Goal: Task Accomplishment & Management: Use online tool/utility

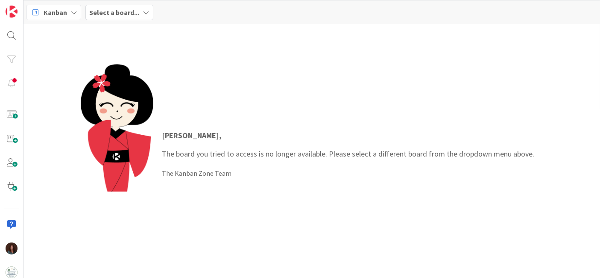
click at [132, 22] on div "Kanban Select a board..." at bounding box center [311, 11] width 577 height 23
click at [131, 14] on b "Select a board..." at bounding box center [114, 12] width 50 height 9
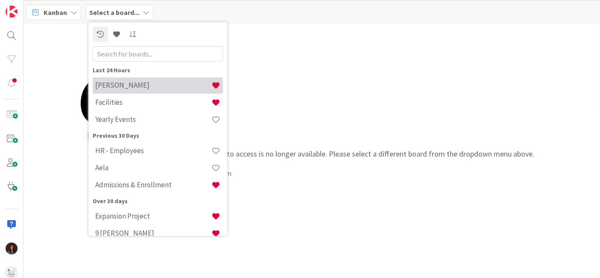
click at [132, 89] on div "[PERSON_NAME]" at bounding box center [158, 85] width 130 height 16
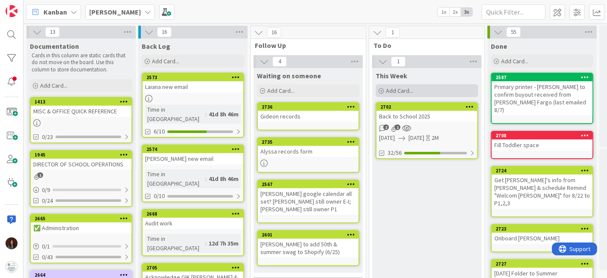
click at [412, 85] on div "Add Card..." at bounding box center [427, 90] width 103 height 13
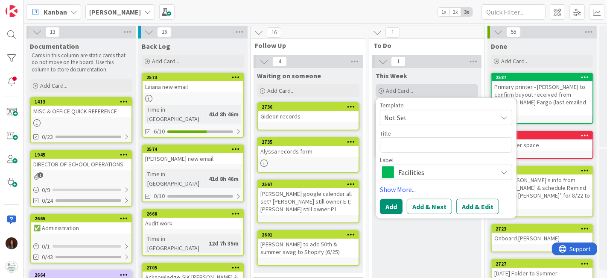
type textarea "x"
type textarea "R"
type textarea "x"
type textarea "Re"
type textarea "x"
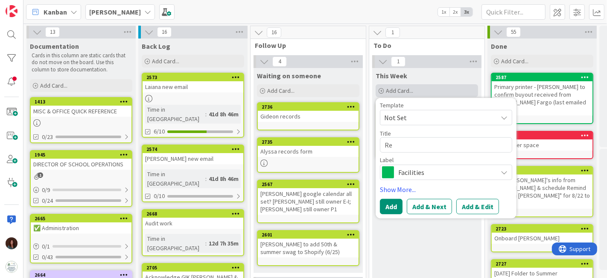
type textarea "Rev"
type textarea "x"
type textarea "Revi"
type textarea "x"
type textarea "Revie"
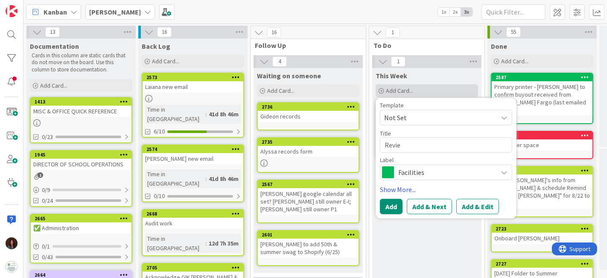
type textarea "x"
type textarea "Review"
type textarea "x"
type textarea "Review w"
type textarea "x"
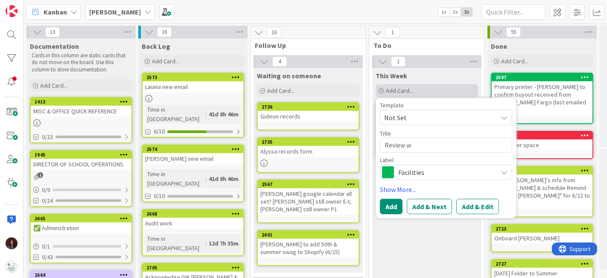
type textarea "Review w/"
type textarea "x"
type textarea "Review w/"
type textarea "x"
type textarea "Review w/ D"
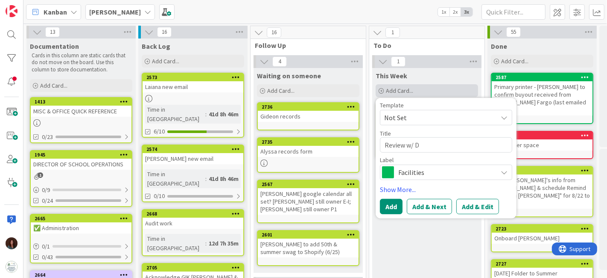
type textarea "x"
type textarea "Review w/ De"
type textarea "x"
type textarea "Review w/ Deb"
type textarea "x"
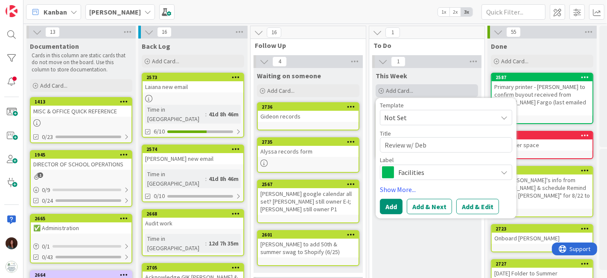
type textarea "Review w/ Debb"
type textarea "x"
type textarea "Review w/ [PERSON_NAME]"
type textarea "x"
type textarea "Review w/ [PERSON_NAME]"
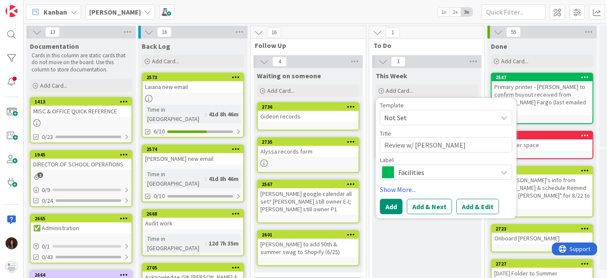
click at [441, 168] on span "Facilities" at bounding box center [446, 172] width 95 height 12
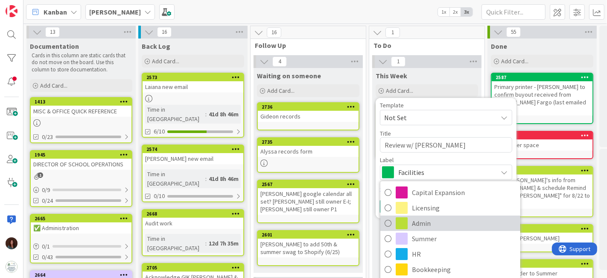
click at [436, 221] on span "Admin" at bounding box center [464, 223] width 104 height 13
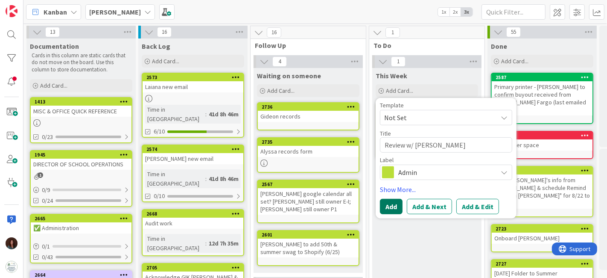
click at [391, 203] on button "Add" at bounding box center [391, 206] width 23 height 15
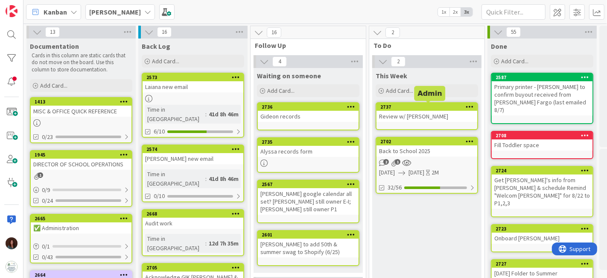
click at [402, 117] on div "Review w/ [PERSON_NAME]" at bounding box center [427, 116] width 101 height 11
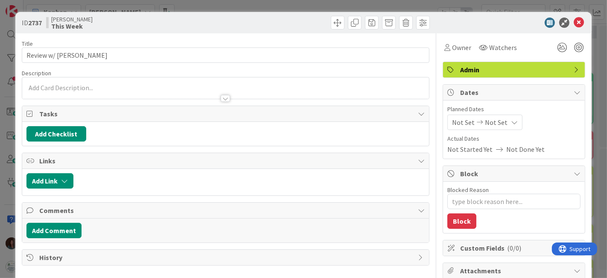
click at [119, 86] on p at bounding box center [225, 88] width 399 height 10
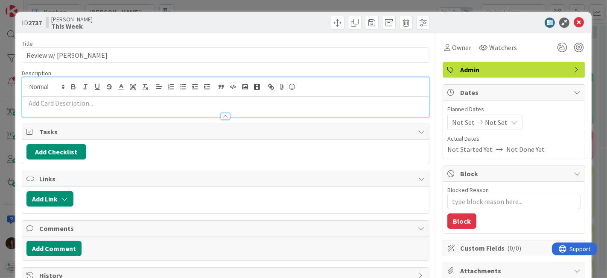
click at [114, 106] on p at bounding box center [225, 103] width 399 height 10
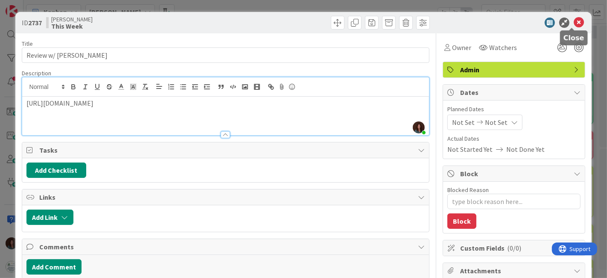
click at [574, 21] on icon at bounding box center [579, 23] width 10 height 10
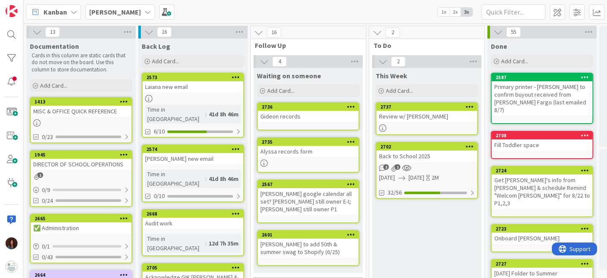
click at [382, 126] on icon at bounding box center [382, 127] width 7 height 7
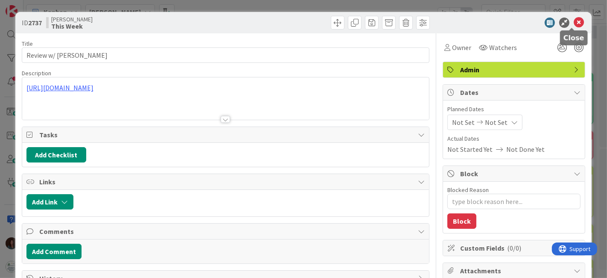
click at [575, 25] on icon at bounding box center [579, 23] width 10 height 10
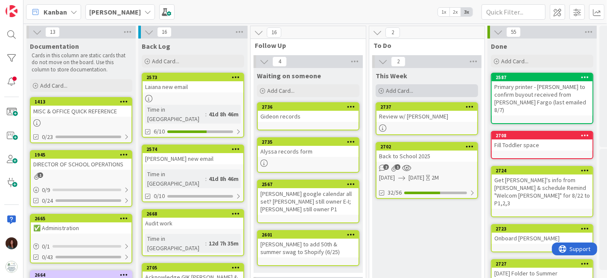
click at [413, 88] on div "Add Card..." at bounding box center [427, 90] width 103 height 13
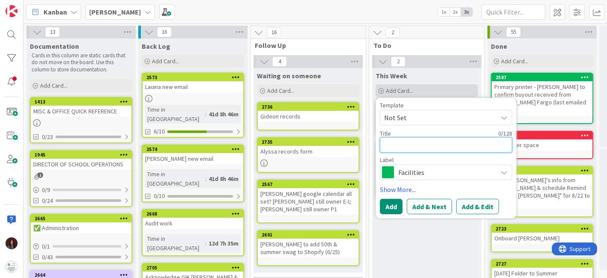
type textarea "x"
type textarea "A"
type textarea "x"
type textarea "Au"
type textarea "x"
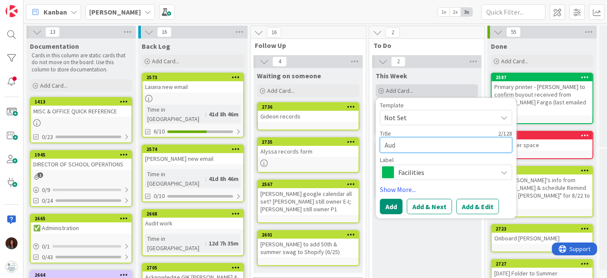
type textarea "Audi"
type textarea "x"
type textarea "Audit"
type textarea "x"
type textarea "Audit:"
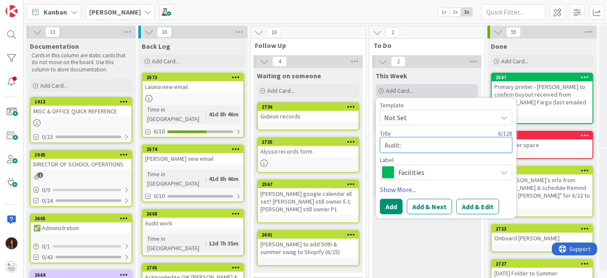
type textarea "x"
type textarea "Audit:"
paste textarea "Fundraising Events Summary"
type textarea "x"
type textarea "Audit: Fundraising Events Summary"
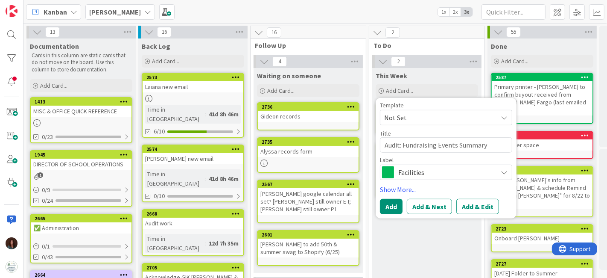
click at [410, 170] on span "Facilities" at bounding box center [446, 172] width 95 height 12
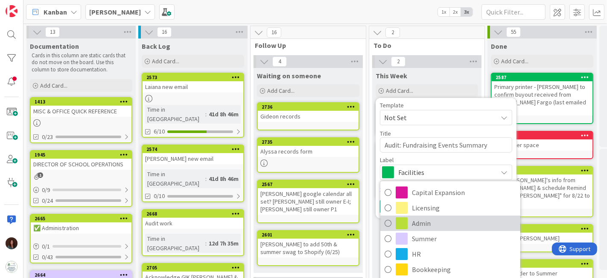
click at [423, 220] on span "Admin" at bounding box center [464, 223] width 104 height 13
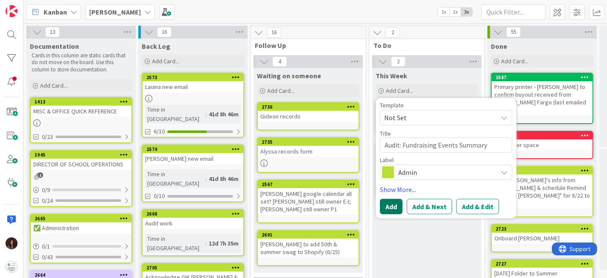
drag, startPoint x: 389, startPoint y: 204, endPoint x: 399, endPoint y: 186, distance: 20.8
click at [389, 204] on button "Add" at bounding box center [391, 206] width 23 height 15
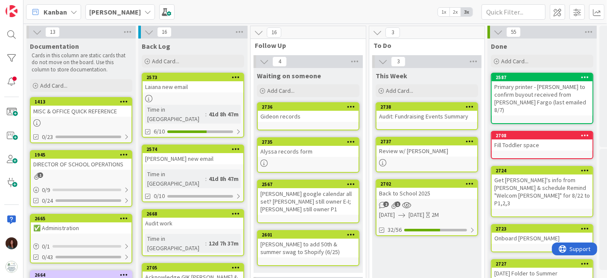
click at [410, 117] on div "Audit: Fundraising Events Summary" at bounding box center [427, 116] width 101 height 11
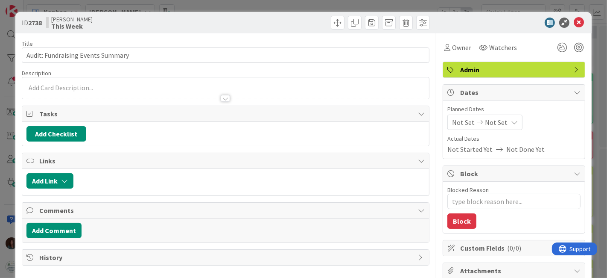
click at [182, 88] on div at bounding box center [225, 87] width 407 height 21
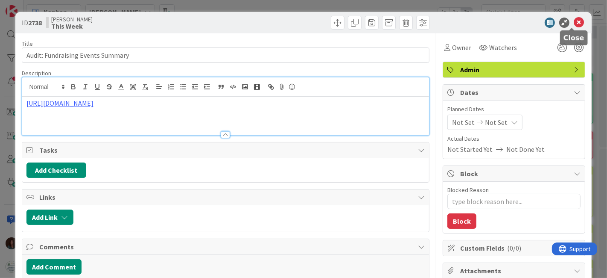
click at [574, 21] on icon at bounding box center [579, 23] width 10 height 10
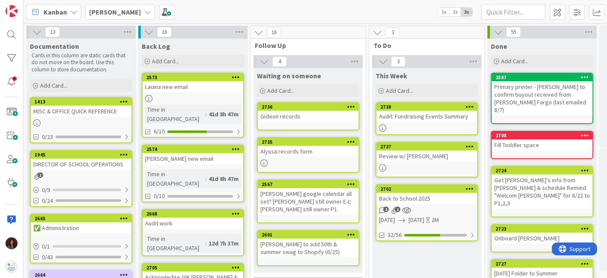
click at [423, 154] on div "Review w/ [PERSON_NAME]" at bounding box center [427, 155] width 101 height 11
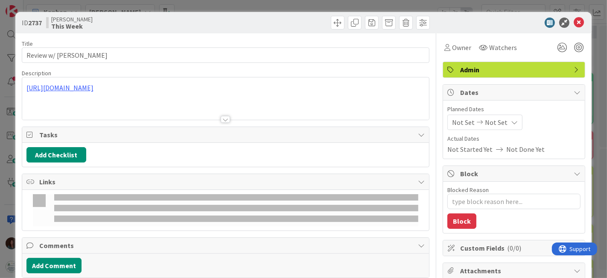
type textarea "x"
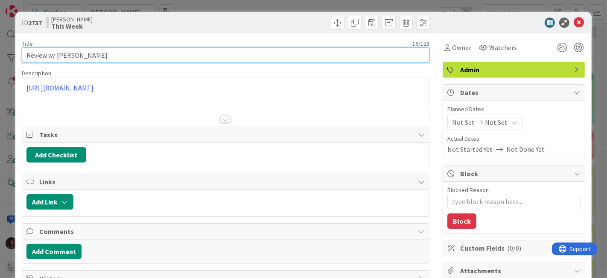
drag, startPoint x: 28, startPoint y: 53, endPoint x: 38, endPoint y: 117, distance: 65.2
click at [28, 53] on input "Review w/ [PERSON_NAME]" at bounding box center [226, 54] width 408 height 15
type input "Audit: Review w/ [PERSON_NAME]"
type textarea "x"
type input "Audit: Highest Review w/ [PERSON_NAME]"
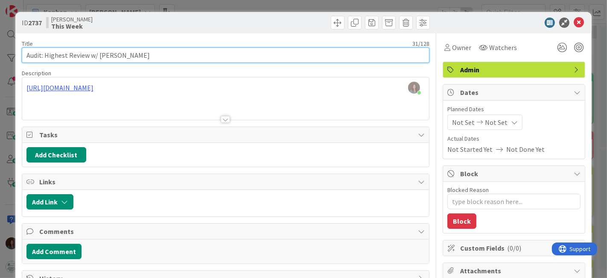
type textarea "x"
type input "Audit: Highest paid Vendors (Review w/ [PERSON_NAME]"
type textarea "x"
click at [161, 53] on input "Audit: Highest paid Vendors (Review w/ [PERSON_NAME]" at bounding box center [226, 54] width 408 height 15
type input "Audit: Highest paid Vendors (Review w/ [PERSON_NAME])"
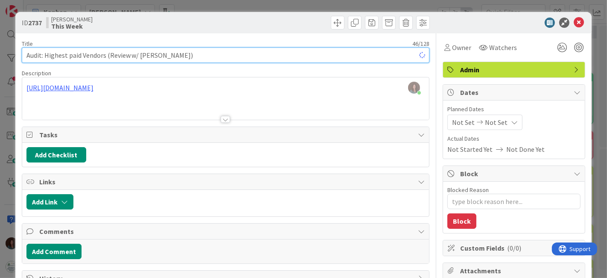
type textarea "x"
click at [108, 54] on input "Audit: Highest paid Vendors (Review w/ [PERSON_NAME])" at bounding box center [226, 54] width 408 height 15
type input "Audit: Highest paid Vendors (DoneReview w/ [PERSON_NAME])"
type textarea "x"
type input "Audit: Highest paid Vendors (Done. Review w/ [PERSON_NAME])"
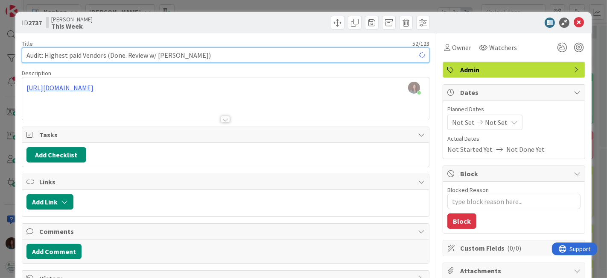
type textarea "x"
type input "Audit: Highest paid Vendors (Done. Review w/ [PERSON_NAME])"
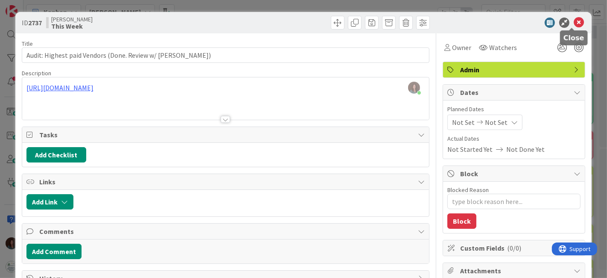
click at [575, 22] on icon at bounding box center [579, 23] width 10 height 10
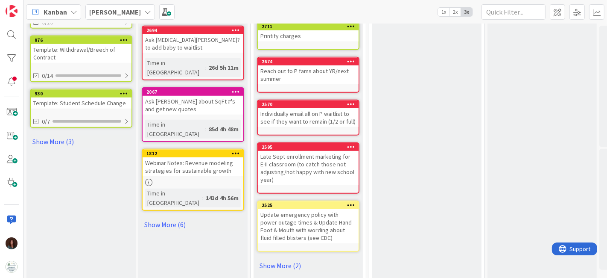
scroll to position [534, 0]
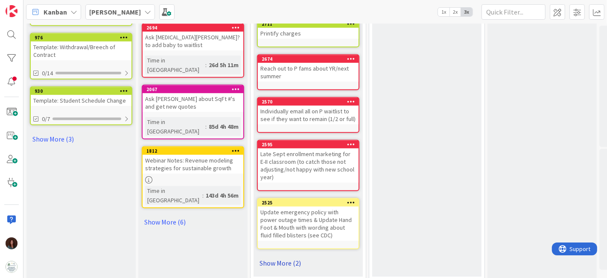
click at [300, 254] on div "To Be Discussed Add Card... 2733 Ask Aela about [PERSON_NAME] PM (3:00 or 4:00)…" at bounding box center [308, 15] width 109 height 521
click at [297, 256] on link "Show More (2)" at bounding box center [308, 263] width 103 height 14
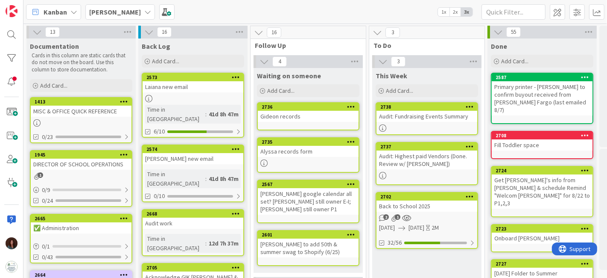
scroll to position [47, 0]
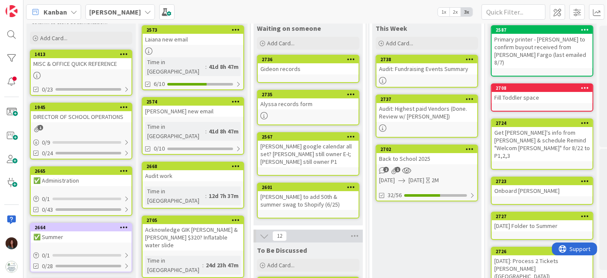
click at [201, 170] on div "Audit work" at bounding box center [193, 175] width 101 height 11
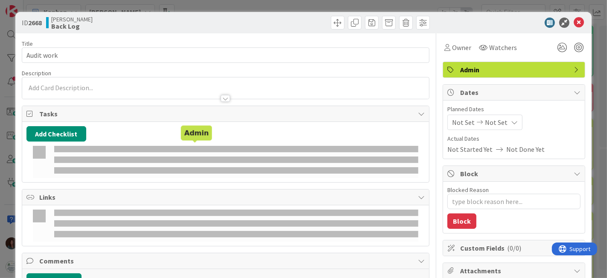
type textarea "x"
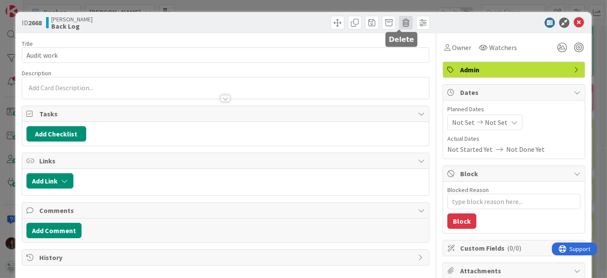
click at [399, 25] on span at bounding box center [406, 23] width 14 height 14
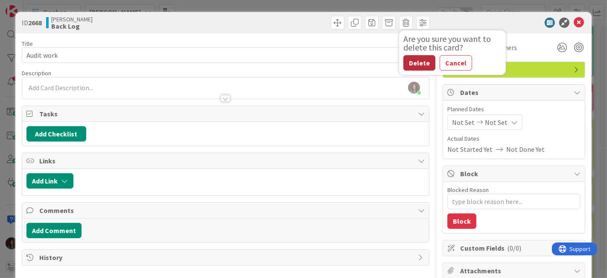
click at [410, 62] on button "Delete" at bounding box center [420, 62] width 32 height 15
